Goal: Find specific page/section: Find specific page/section

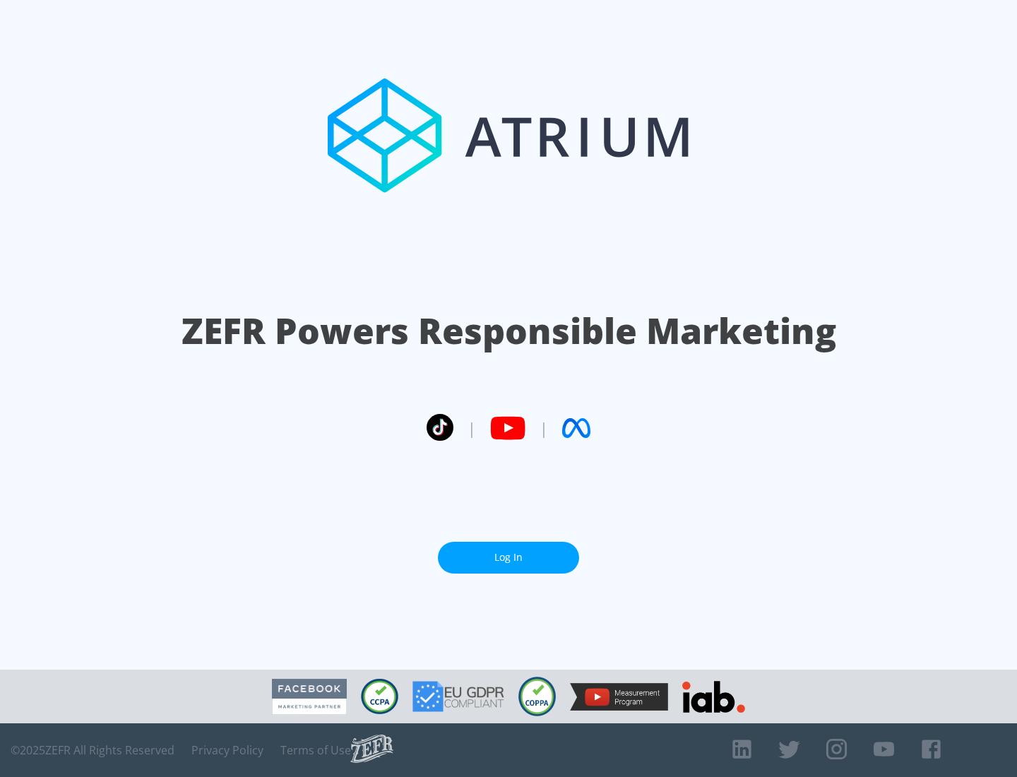
click at [508, 557] on link "Log In" at bounding box center [508, 558] width 141 height 32
